Goal: Transaction & Acquisition: Purchase product/service

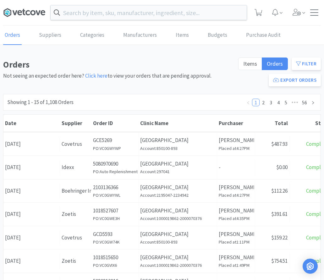
click at [29, 14] on icon at bounding box center [27, 12] width 4 height 5
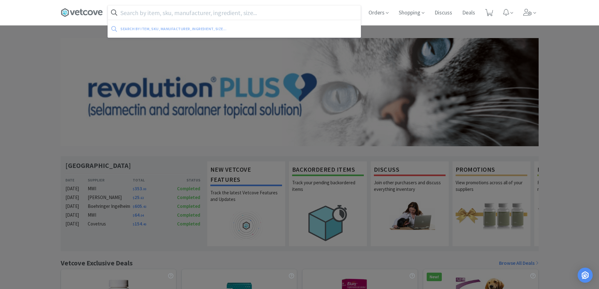
click at [166, 7] on input "text" at bounding box center [234, 12] width 253 height 14
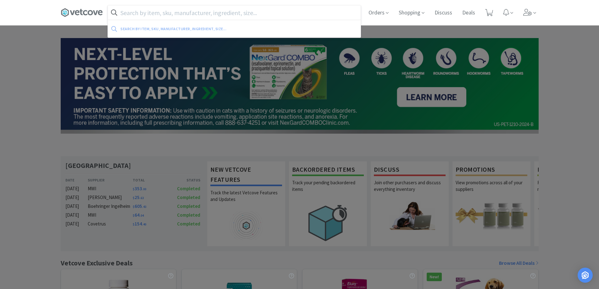
click at [130, 12] on input "text" at bounding box center [234, 12] width 253 height 14
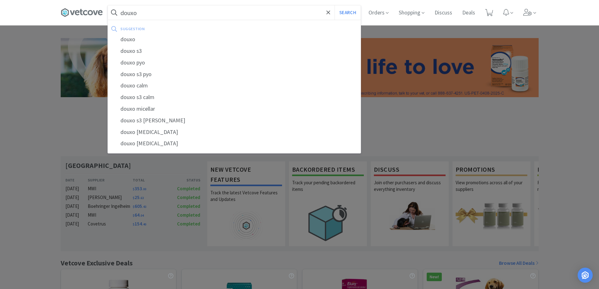
type input "douxo"
click at [329, 5] on button "Search" at bounding box center [348, 12] width 26 height 14
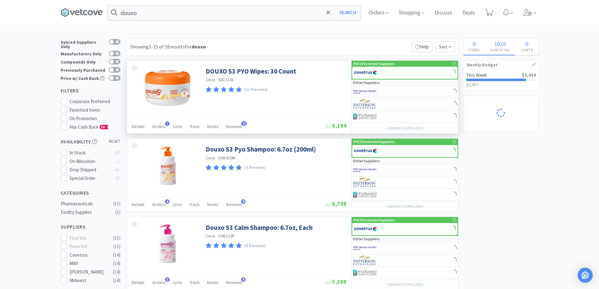
select select "1"
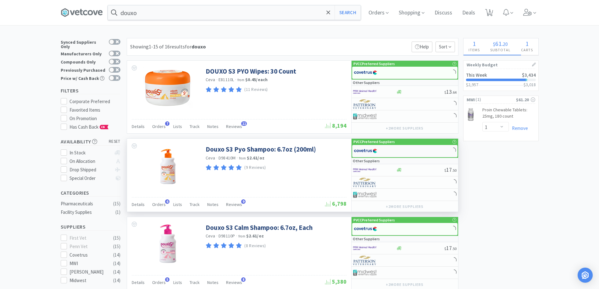
click at [329, 149] on img at bounding box center [366, 150] width 24 height 9
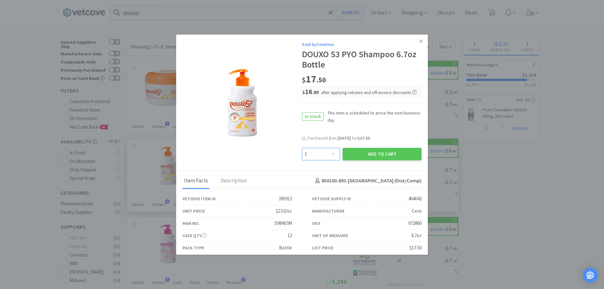
click at [329, 154] on select "Enter Quantity 1 2 3 4 5 6 7 8 9 10 11 12 13 14 15 16 17 18 19 20 Enter Quantity" at bounding box center [321, 154] width 38 height 13
select select "2"
click at [302, 148] on select "Enter Quantity 1 2 3 4 5 6 7 8 9 10 11 12 13 14 15 16 17 18 19 20 Enter Quantity" at bounding box center [321, 154] width 38 height 13
click at [329, 154] on button "Add to Cart" at bounding box center [381, 154] width 79 height 13
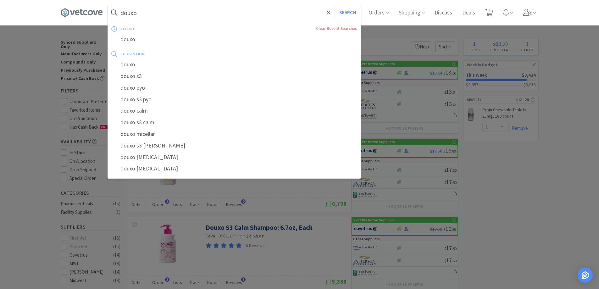
click at [154, 13] on input "douxo" at bounding box center [234, 12] width 253 height 14
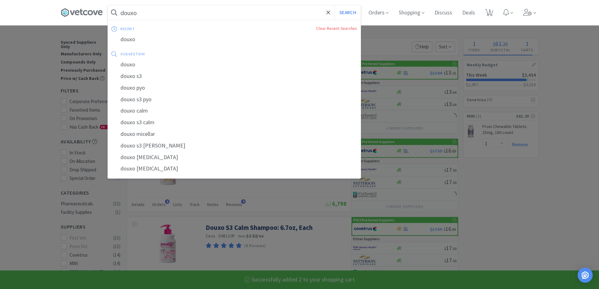
type input "4"
select select "2"
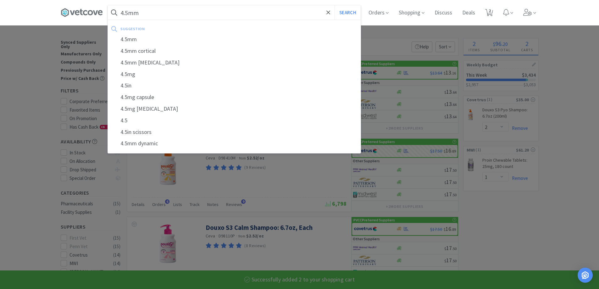
type input "4.5mm"
click at [329, 5] on button "Search" at bounding box center [348, 12] width 26 height 14
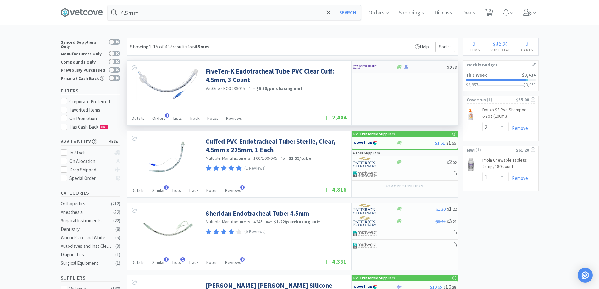
click at [329, 69] on img at bounding box center [365, 66] width 24 height 9
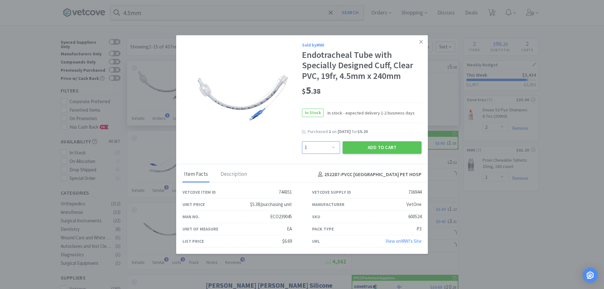
click at [329, 146] on select "Enter Quantity 1 2 3 4 5 6 7 8 9 10 11 12 13 14 15 16 17 18 19 20 Enter Quantity" at bounding box center [321, 147] width 38 height 13
select select "2"
click at [302, 141] on select "Enter Quantity 1 2 3 4 5 6 7 8 9 10 11 12 13 14 15 16 17 18 19 20 Enter Quantity" at bounding box center [321, 147] width 38 height 13
click at [329, 143] on button "Add to Cart" at bounding box center [381, 147] width 79 height 13
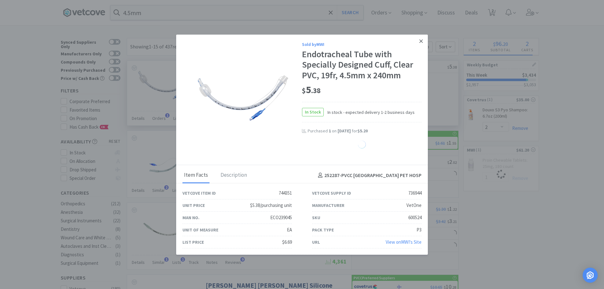
click at [329, 43] on icon at bounding box center [420, 41] width 3 height 6
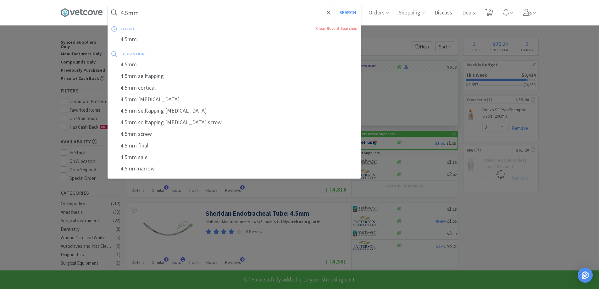
click at [178, 16] on input "4.5mm" at bounding box center [234, 12] width 253 height 14
select select "2"
select select "1"
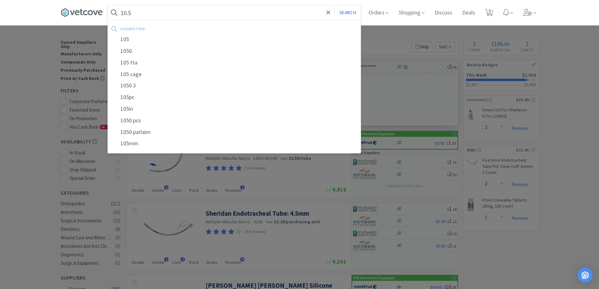
type input "10.5"
click at [329, 5] on button "Search" at bounding box center [348, 12] width 26 height 14
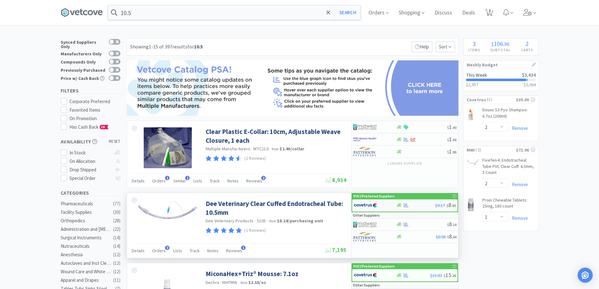
click at [329, 209] on div "$9.17 $ 8 . 85" at bounding box center [404, 205] width 105 height 12
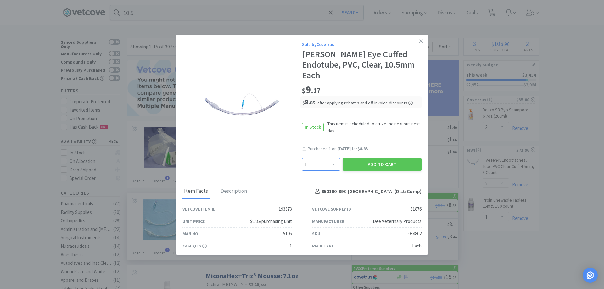
click at [329, 158] on select "Enter Quantity 1 2 3 4 5 6 7 8 9 10 11 12 13 14 15 16 17 18 19 20 Enter Quantity" at bounding box center [321, 164] width 38 height 13
select select "3"
click at [302, 158] on select "Enter Quantity 1 2 3 4 5 6 7 8 9 10 11 12 13 14 15 16 17 18 19 20 Enter Quantity" at bounding box center [321, 164] width 38 height 13
click at [329, 158] on button "Add to Cart" at bounding box center [381, 164] width 79 height 13
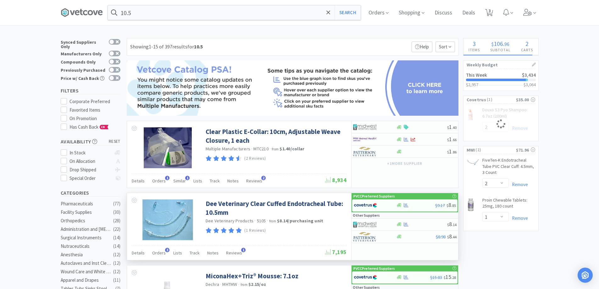
click at [145, 12] on input "10.5" at bounding box center [234, 12] width 253 height 14
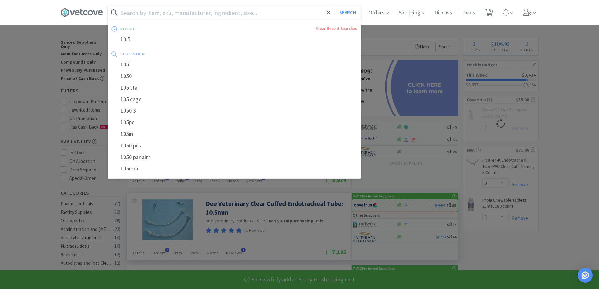
select select "3"
select select "2"
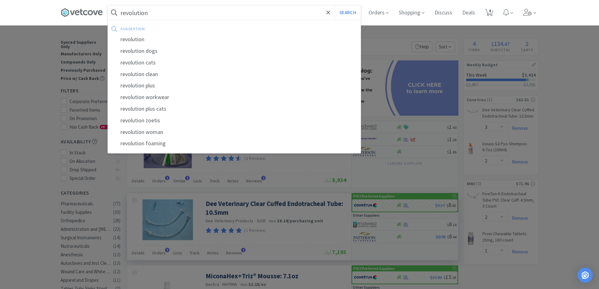
type input "revolution"
click at [329, 5] on button "Search" at bounding box center [348, 12] width 26 height 14
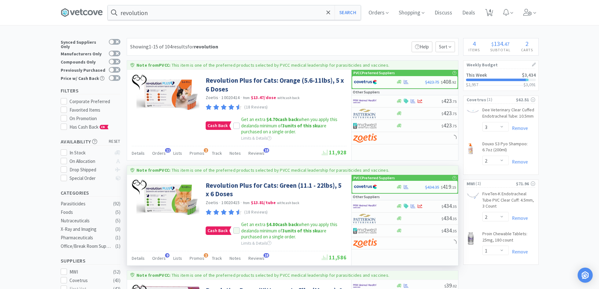
click at [232, 231] on div at bounding box center [236, 230] width 9 height 6
click at [236, 232] on icon at bounding box center [236, 231] width 4 height 4
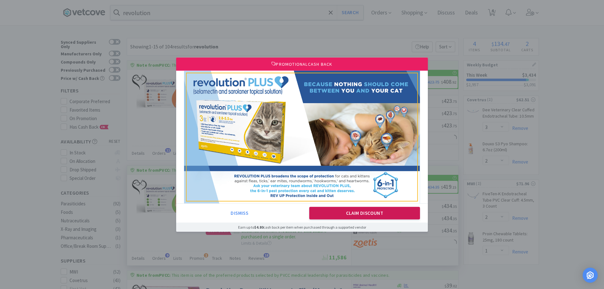
click at [329, 211] on button "Claim Discount" at bounding box center [364, 213] width 111 height 13
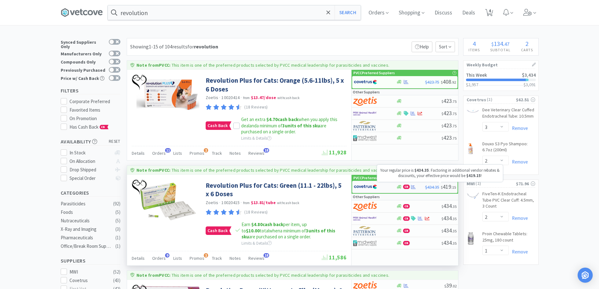
click at [329, 188] on span "$434.35" at bounding box center [432, 187] width 14 height 6
select select "1"
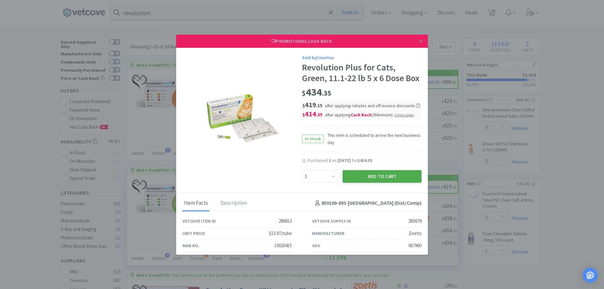
click at [329, 183] on button "Add to Cart" at bounding box center [381, 176] width 79 height 13
select select "1"
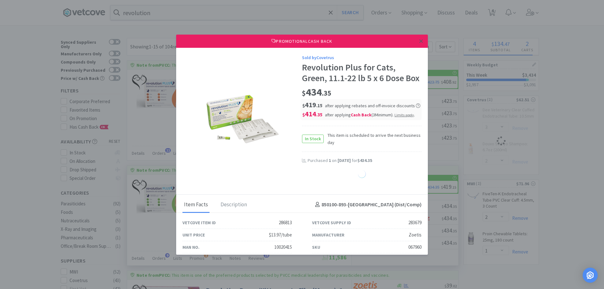
select select "1"
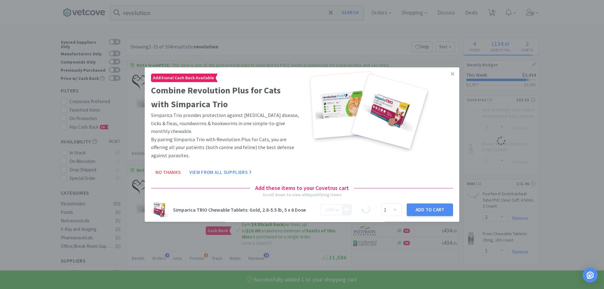
select select "1"
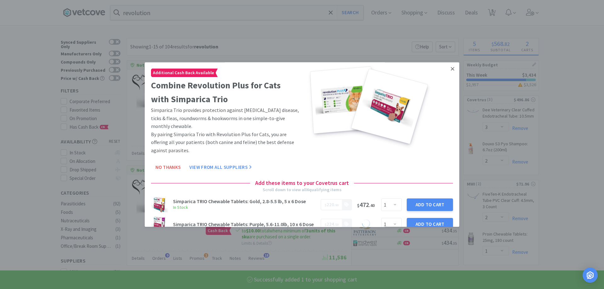
click at [329, 75] on link at bounding box center [452, 69] width 11 height 14
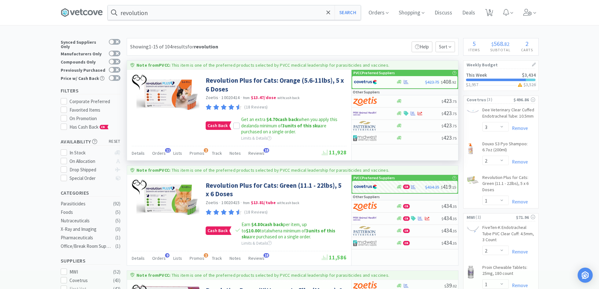
click at [329, 66] on div "Note from PVCC : This item is one of the preferred products selected by PVCC me…" at bounding box center [292, 65] width 325 height 7
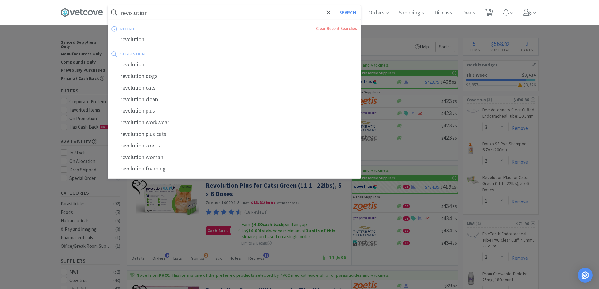
click at [166, 17] on input "revolution" at bounding box center [234, 12] width 253 height 14
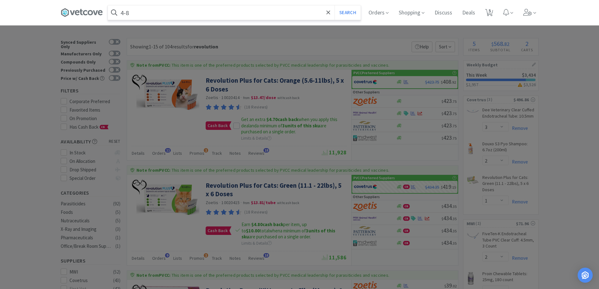
type input "4-8"
click at [329, 5] on button "Search" at bounding box center [348, 12] width 26 height 14
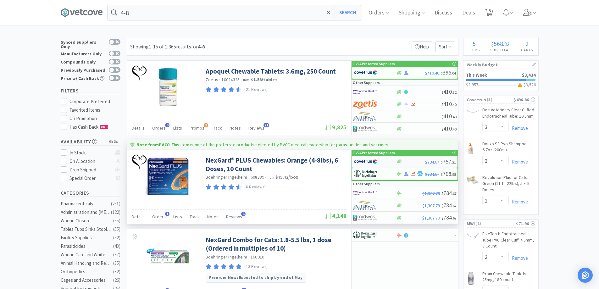
click at [329, 161] on div at bounding box center [410, 161] width 29 height 5
select select "1"
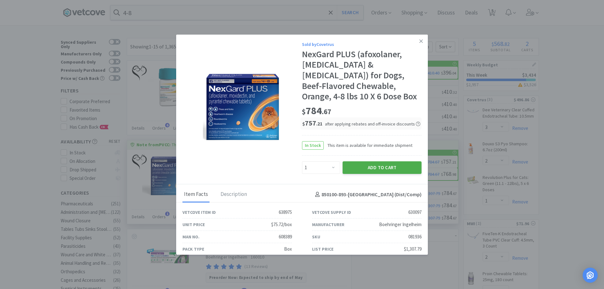
click at [329, 169] on button "Add to Cart" at bounding box center [381, 167] width 79 height 13
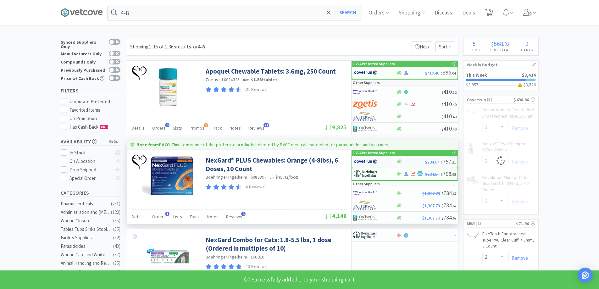
select select "1"
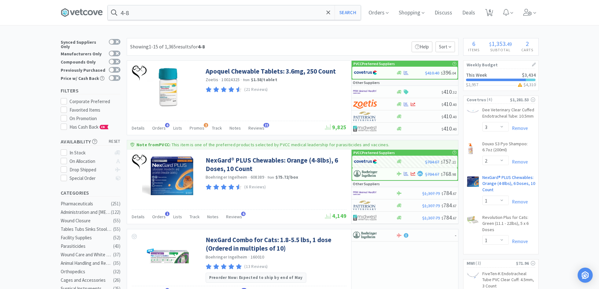
click at [329, 179] on link "NexGard® PLUS Chewables: Orange (4-8lbs), 6 Doses, 10 Count CB" at bounding box center [508, 185] width 53 height 21
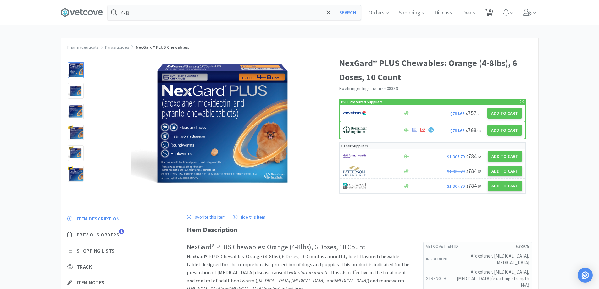
click at [329, 13] on icon at bounding box center [489, 12] width 8 height 7
select select "3"
select select "2"
select select "1"
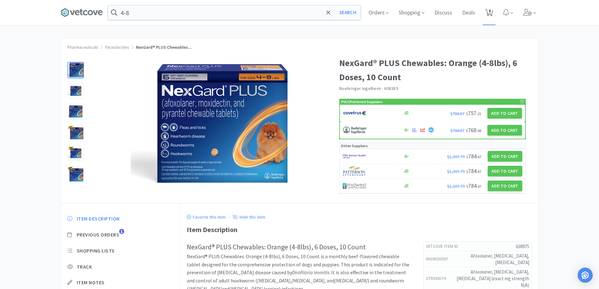
select select "2"
select select "1"
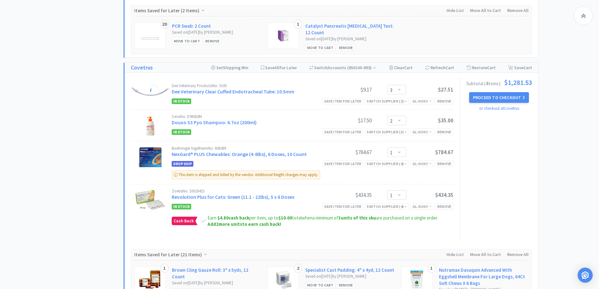
scroll to position [377, 0]
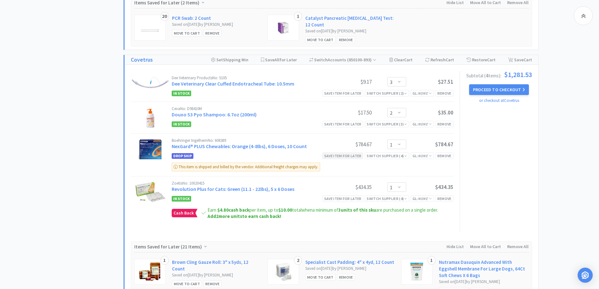
click at [329, 155] on div "Save item for later" at bounding box center [342, 156] width 41 height 7
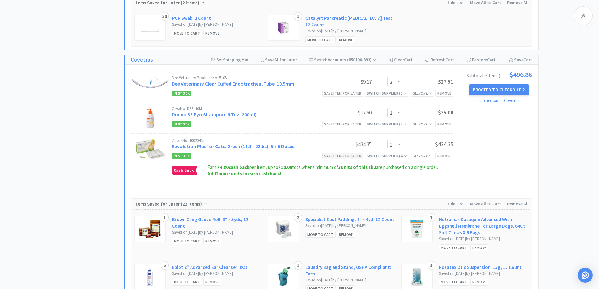
click at [329, 156] on div "Save item for later" at bounding box center [342, 156] width 41 height 7
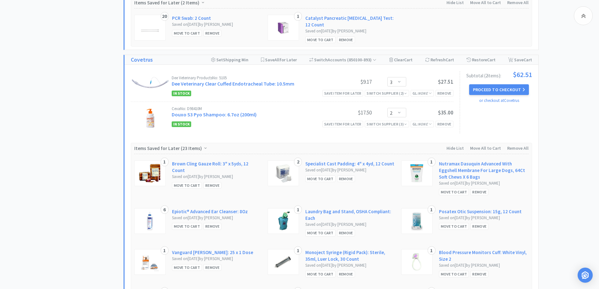
click at [329, 124] on div "All Carts 4 Items $ 134 . 47 Subtotal 2 Carts How It Works Weekly Budget This W…" at bounding box center [299, 286] width 599 height 1250
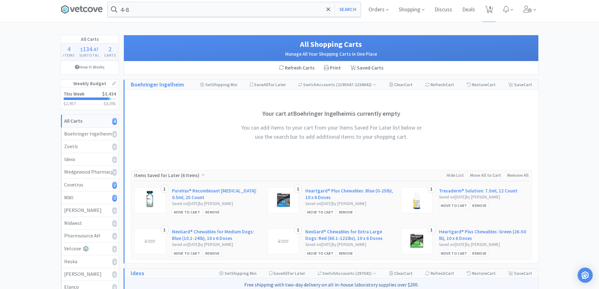
scroll to position [0, 0]
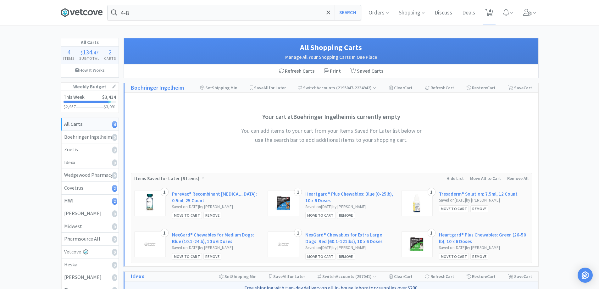
click at [89, 12] on icon at bounding box center [82, 12] width 42 height 9
